Goal: Task Accomplishment & Management: Use online tool/utility

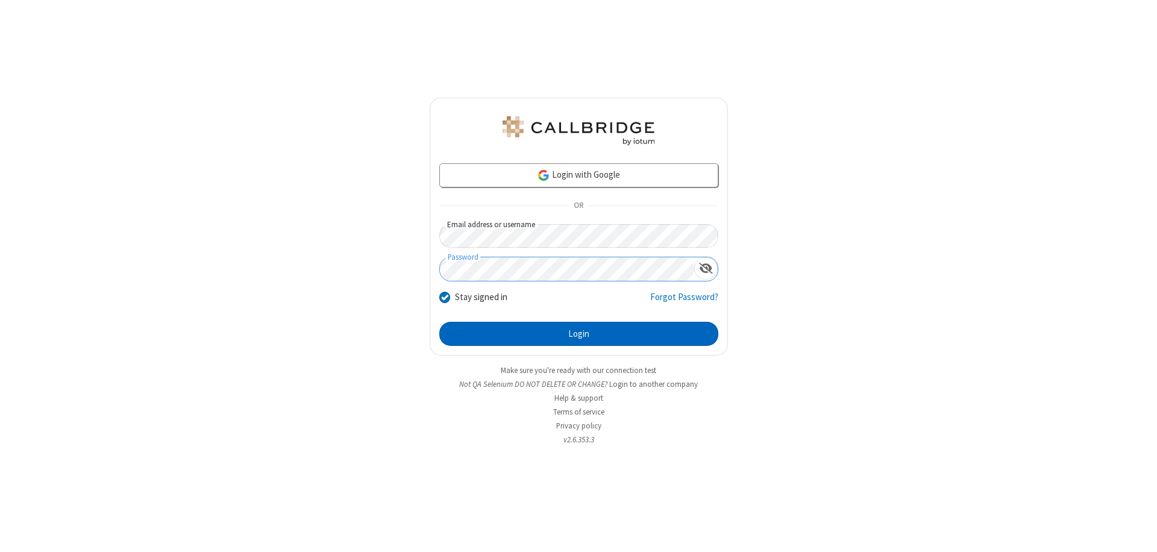
click at [578, 334] on button "Login" at bounding box center [578, 334] width 279 height 24
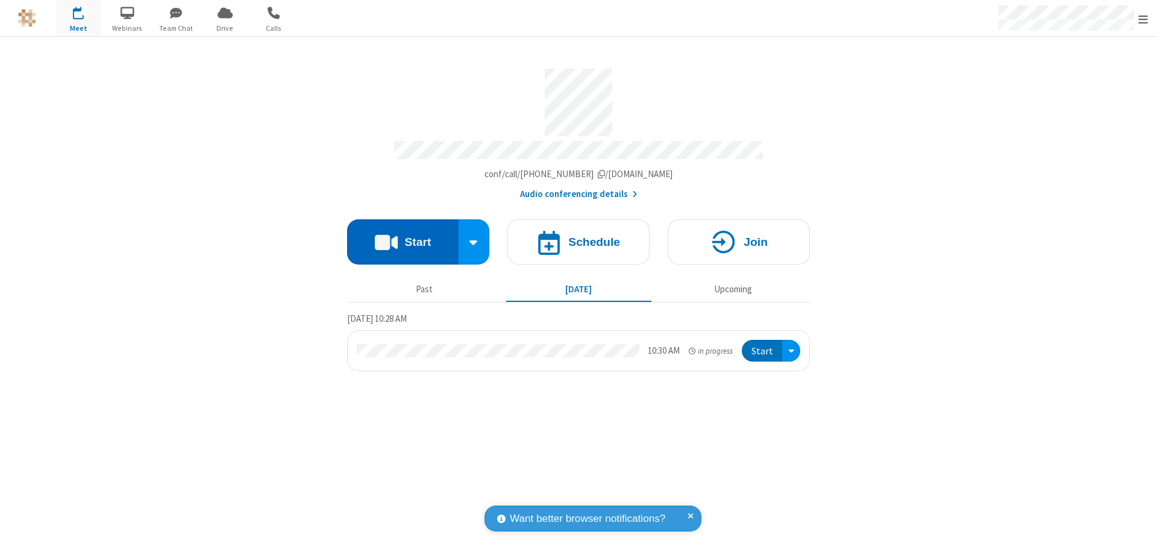
click at [402, 236] on button "Start" at bounding box center [402, 241] width 111 height 45
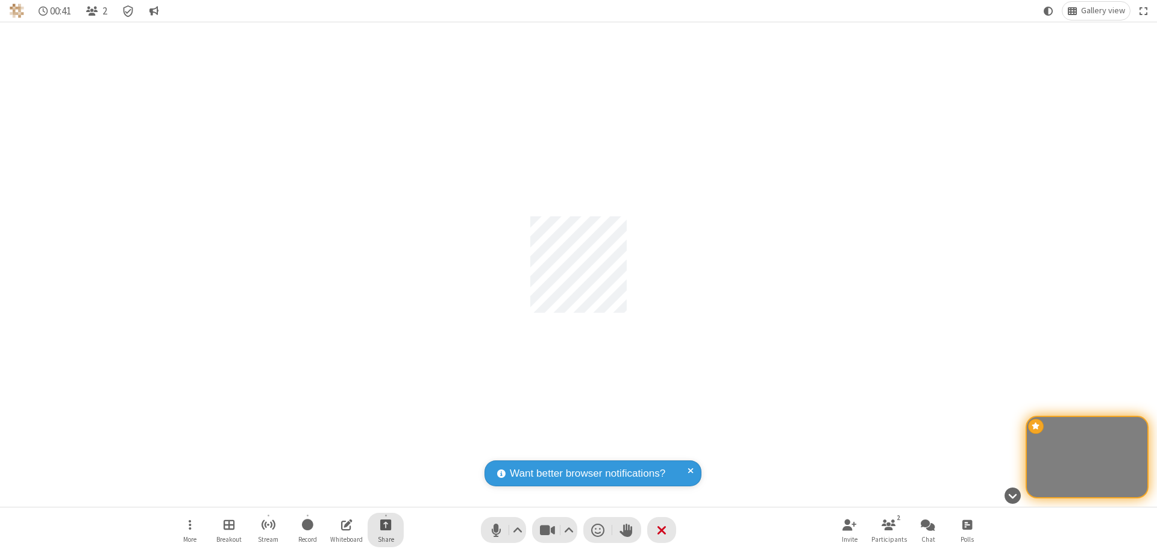
click at [386, 524] on span "Start sharing" at bounding box center [385, 524] width 11 height 15
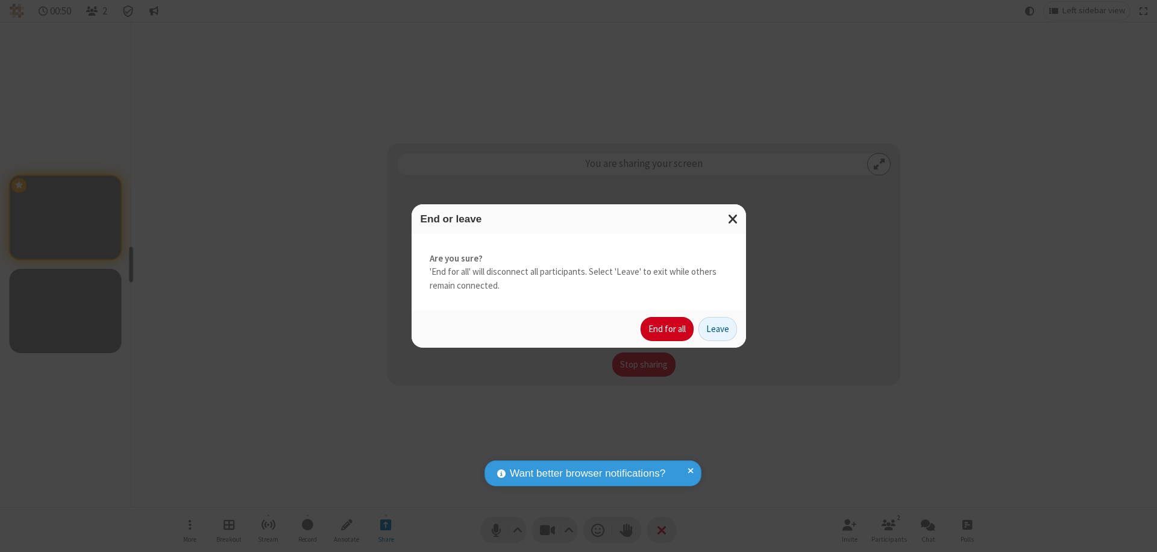
click at [667, 329] on button "End for all" at bounding box center [666, 329] width 53 height 24
